Goal: Feedback & Contribution: Contribute content

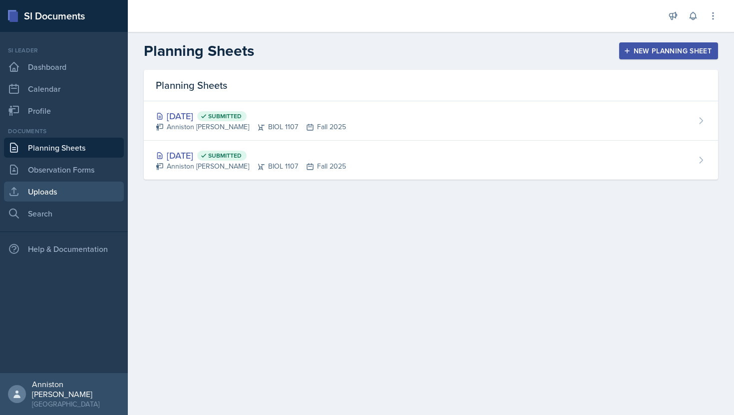
click at [88, 191] on link "Uploads" at bounding box center [64, 192] width 120 height 20
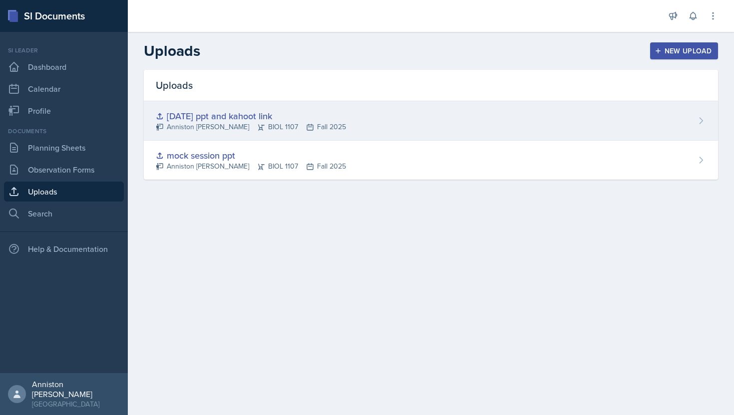
click at [495, 122] on div "[DATE] ppt and kahoot link Anniston [PERSON_NAME] BIOL 1107 Fall 2025" at bounding box center [431, 120] width 574 height 39
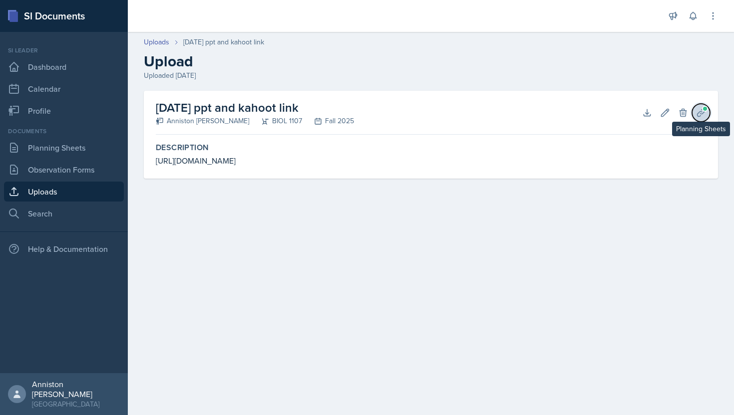
click at [698, 109] on icon at bounding box center [701, 113] width 10 height 10
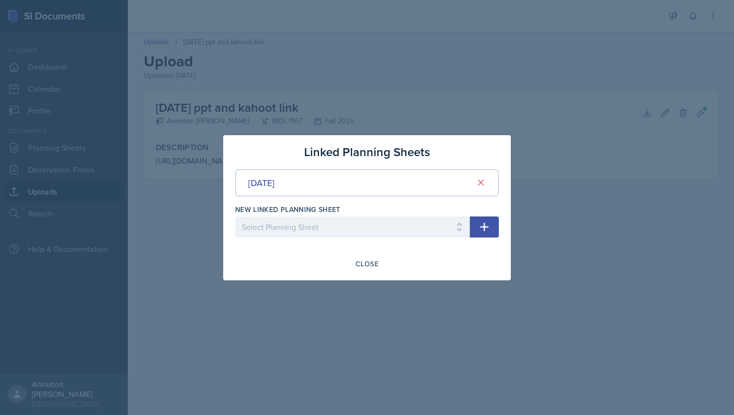
click at [602, 220] on div at bounding box center [367, 207] width 734 height 415
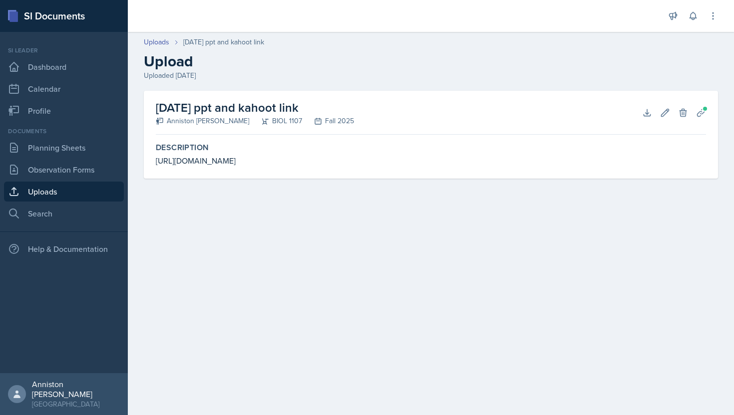
click at [84, 191] on link "Uploads" at bounding box center [64, 192] width 120 height 20
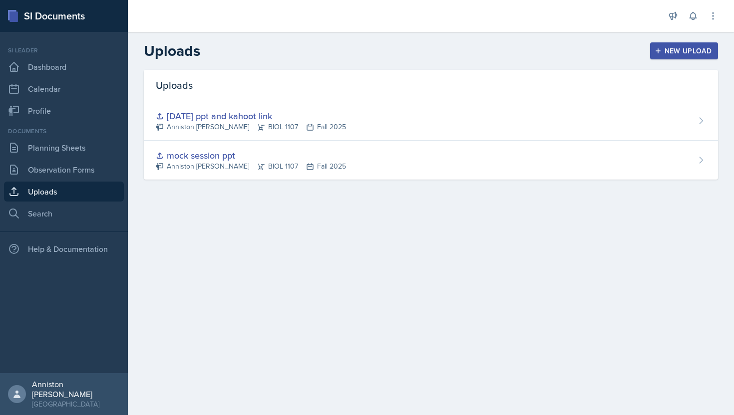
click at [697, 51] on div "New Upload" at bounding box center [683, 51] width 55 height 8
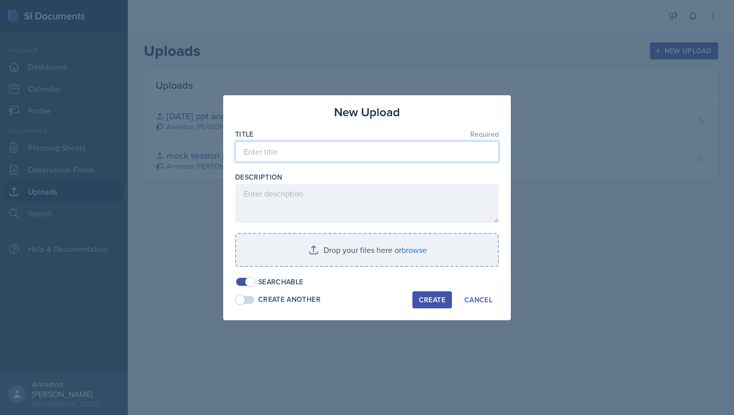
click at [381, 152] on input at bounding box center [367, 151] width 264 height 21
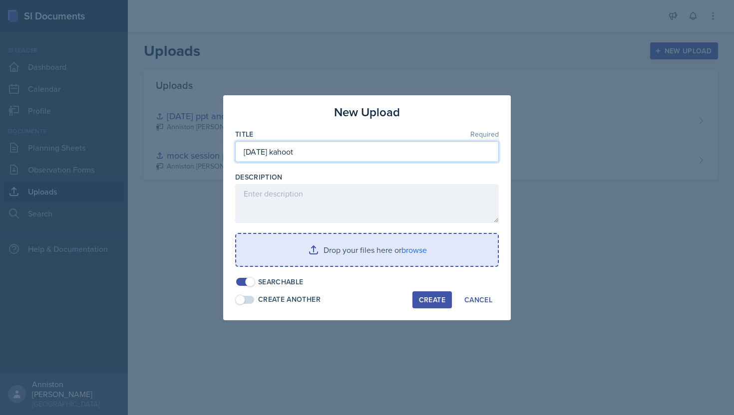
type input "[DATE] kahoot"
click at [361, 254] on input "file" at bounding box center [367, 250] width 262 height 32
click at [421, 251] on input "file" at bounding box center [367, 250] width 262 height 32
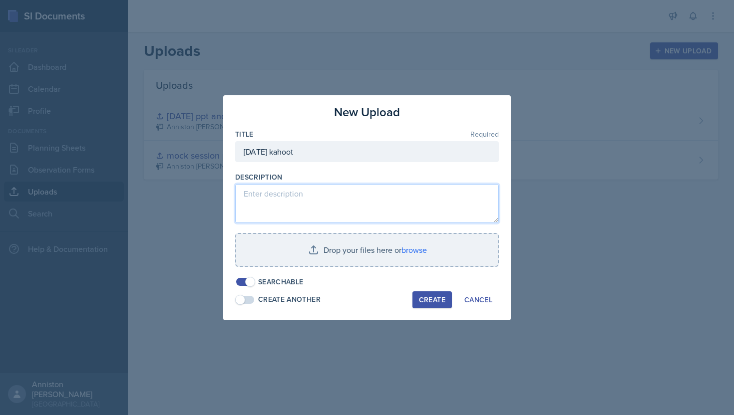
click at [336, 197] on textarea at bounding box center [367, 203] width 264 height 39
paste textarea "[URL][DOMAIN_NAME]"
type textarea "[URL][DOMAIN_NAME]"
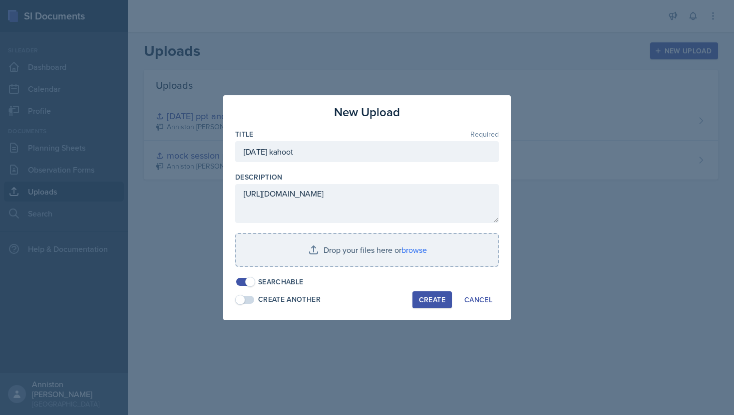
click at [240, 296] on span at bounding box center [240, 300] width 10 height 10
click at [250, 297] on span at bounding box center [250, 300] width 10 height 10
click at [435, 302] on div "Create" at bounding box center [432, 300] width 26 height 8
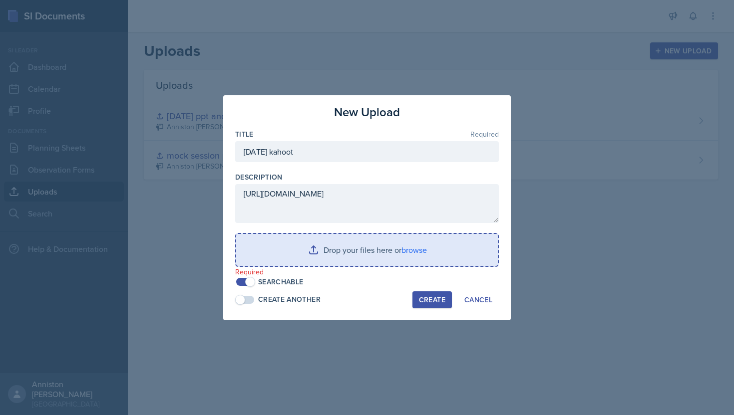
click at [387, 235] on input "file" at bounding box center [367, 250] width 262 height 32
